Goal: Find specific page/section: Find specific page/section

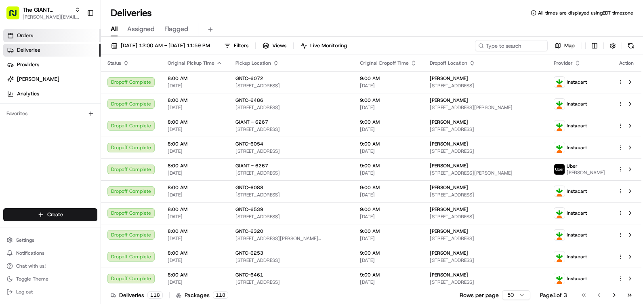
click at [29, 34] on span "Orders" at bounding box center [25, 35] width 16 height 7
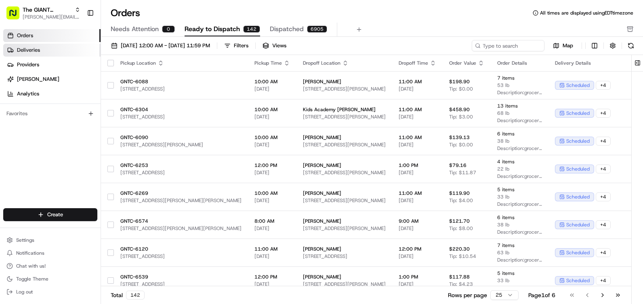
click at [27, 44] on link "Deliveries" at bounding box center [51, 50] width 97 height 13
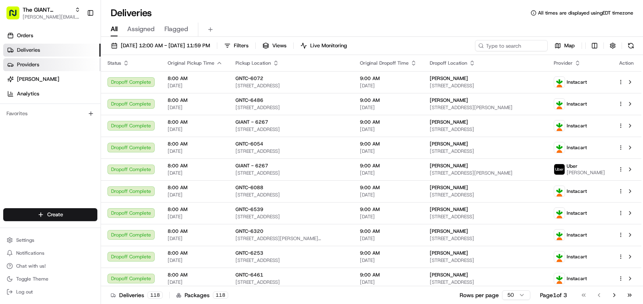
click at [21, 62] on span "Providers" at bounding box center [28, 64] width 22 height 7
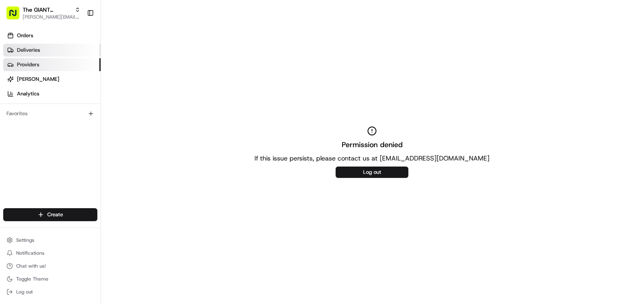
click at [28, 51] on span "Deliveries" at bounding box center [28, 49] width 23 height 7
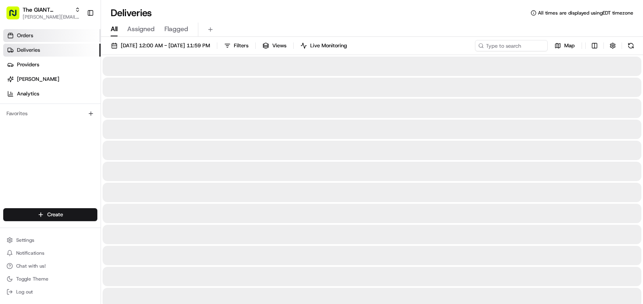
click at [22, 38] on span "Orders" at bounding box center [25, 35] width 16 height 7
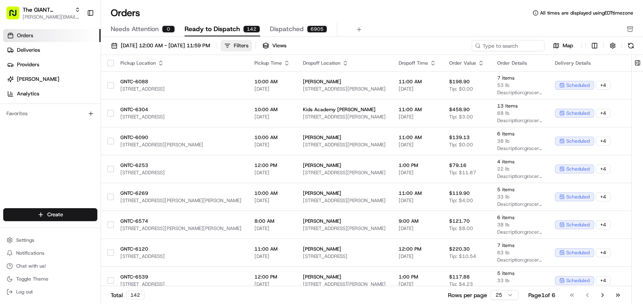
click at [252, 46] on button "Filters" at bounding box center [235, 45] width 31 height 11
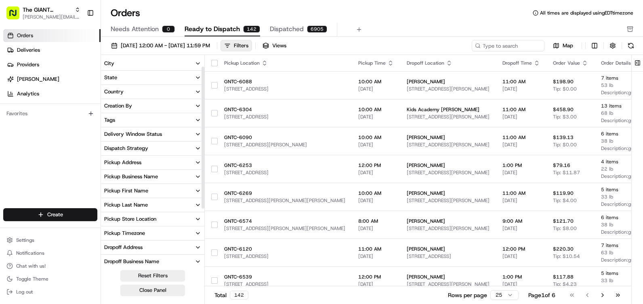
scroll to position [40, 0]
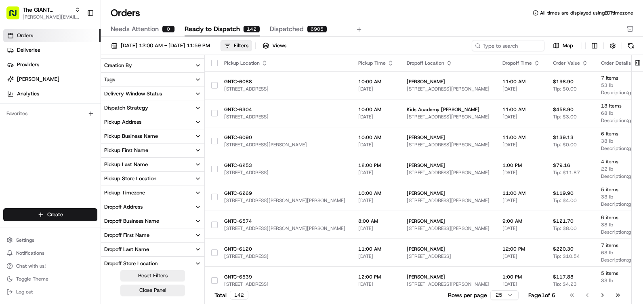
click at [170, 177] on button "Pickup Store Location" at bounding box center [152, 179] width 103 height 14
click at [158, 189] on input at bounding box center [157, 192] width 90 height 11
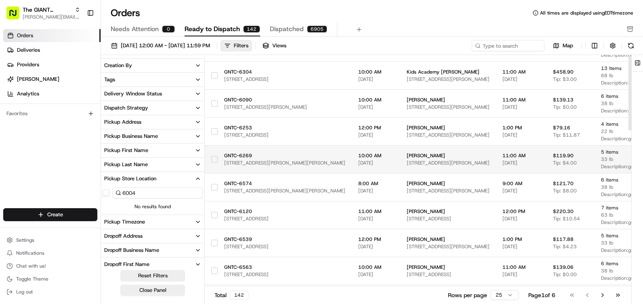
scroll to position [0, 0]
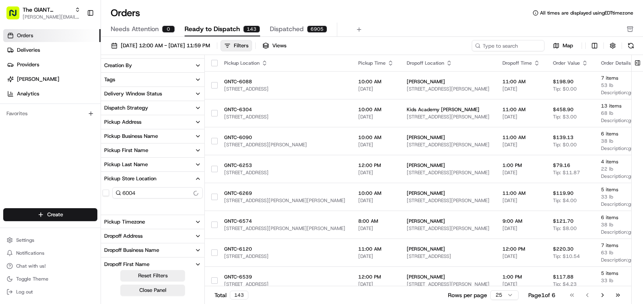
type input "6004"
